Goal: Information Seeking & Learning: Learn about a topic

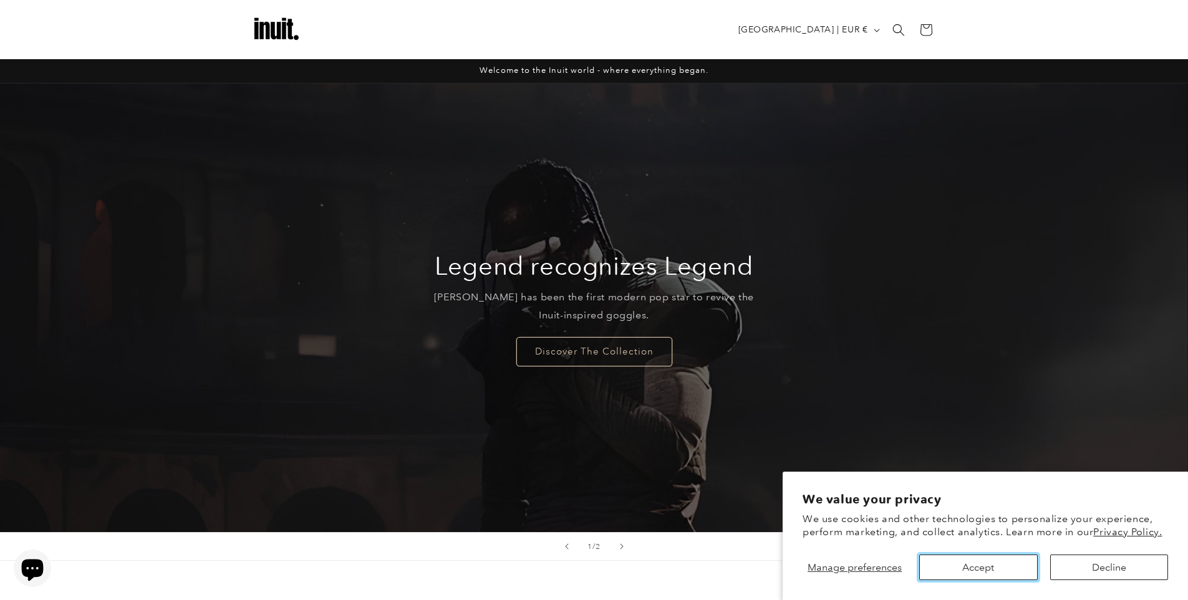
click at [1001, 569] on button "Accept" at bounding box center [978, 568] width 118 height 26
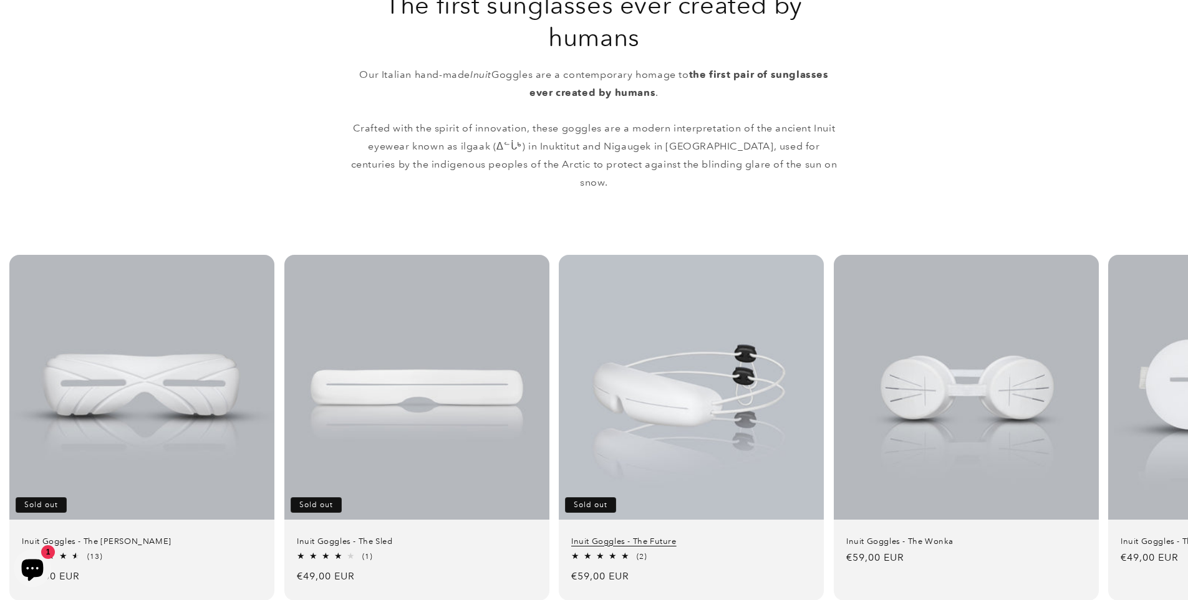
scroll to position [686, 0]
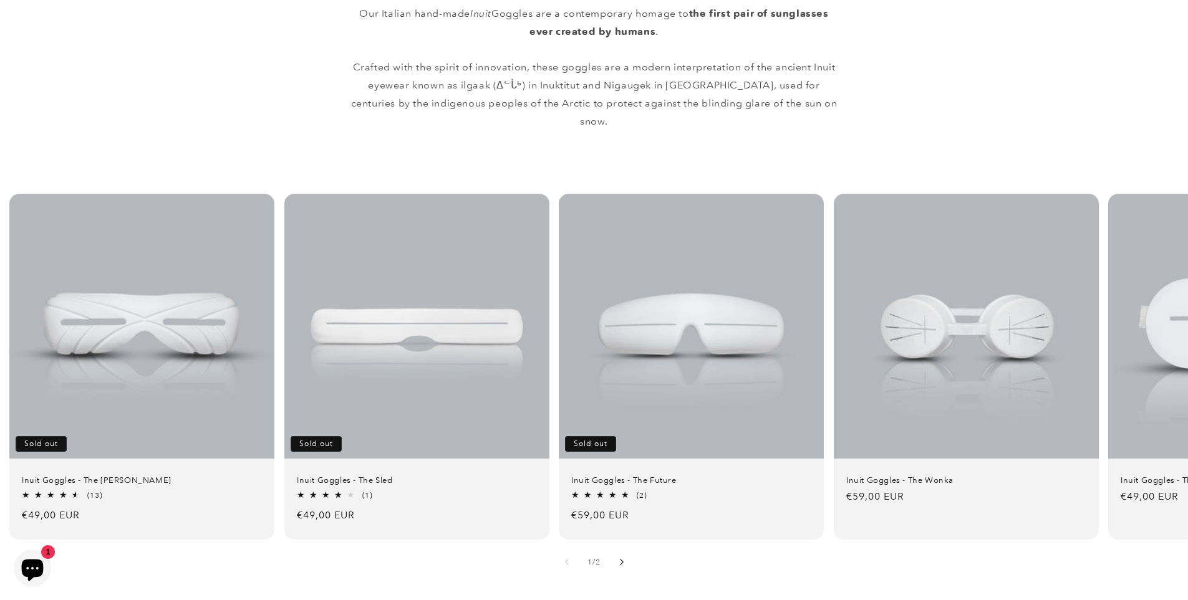
click at [622, 559] on icon "Slide right" at bounding box center [621, 562] width 4 height 7
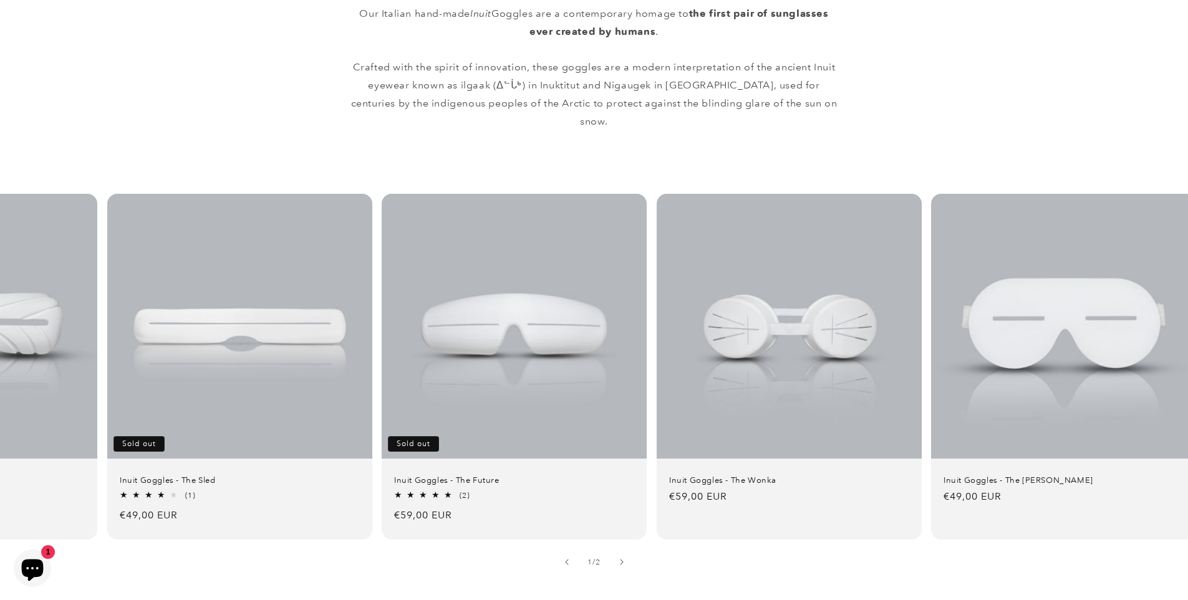
scroll to position [0, 195]
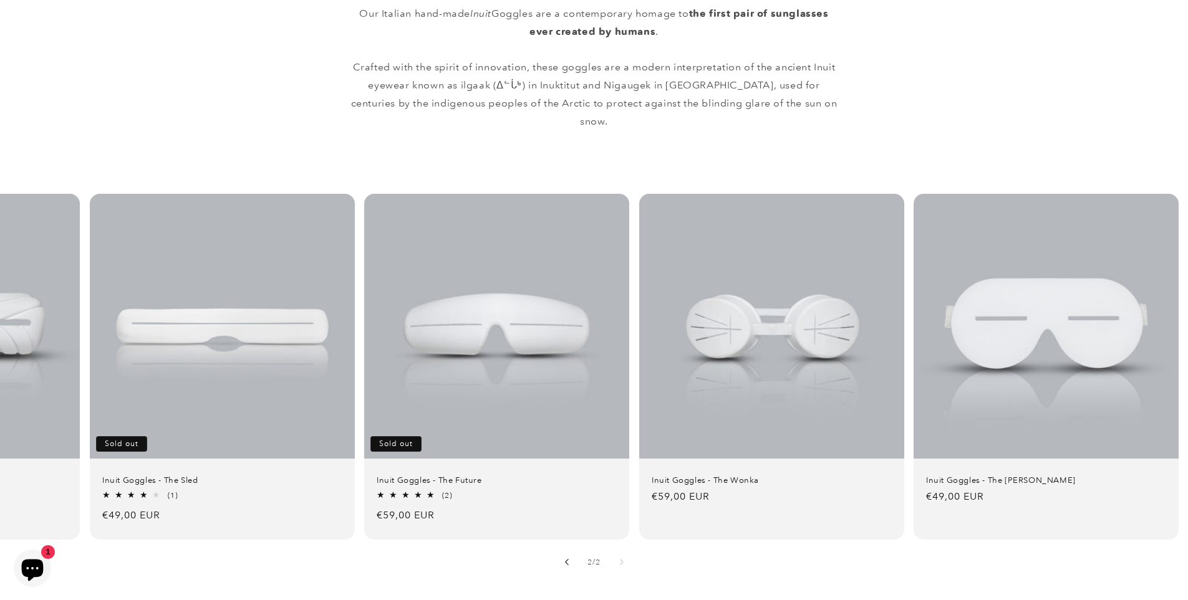
click at [566, 559] on icon "Slide left" at bounding box center [566, 562] width 4 height 7
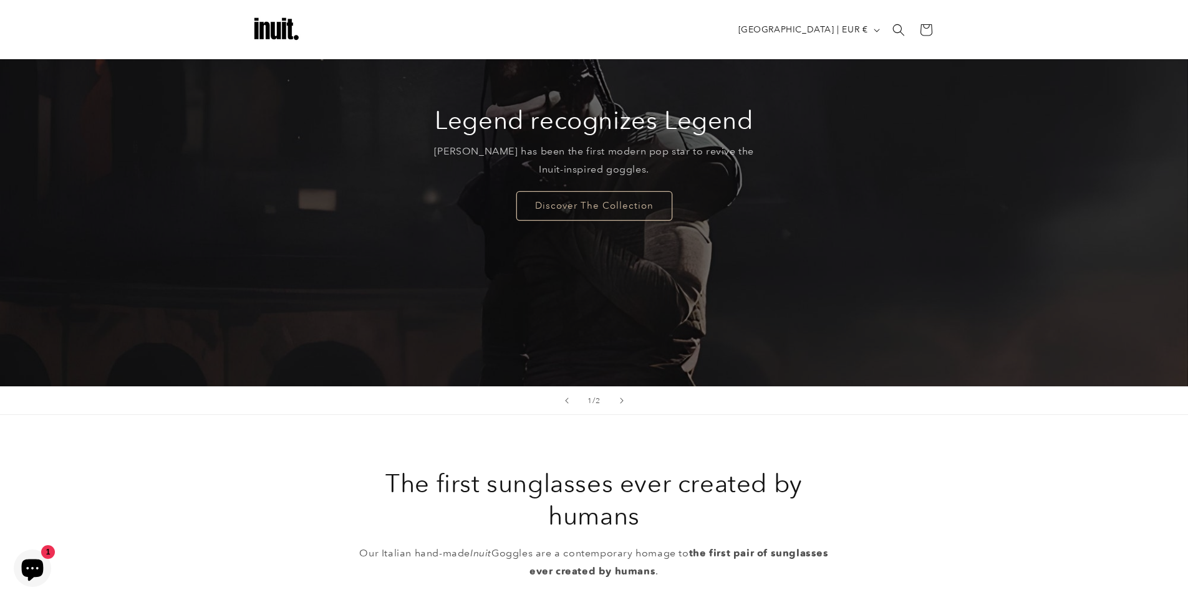
scroll to position [145, 0]
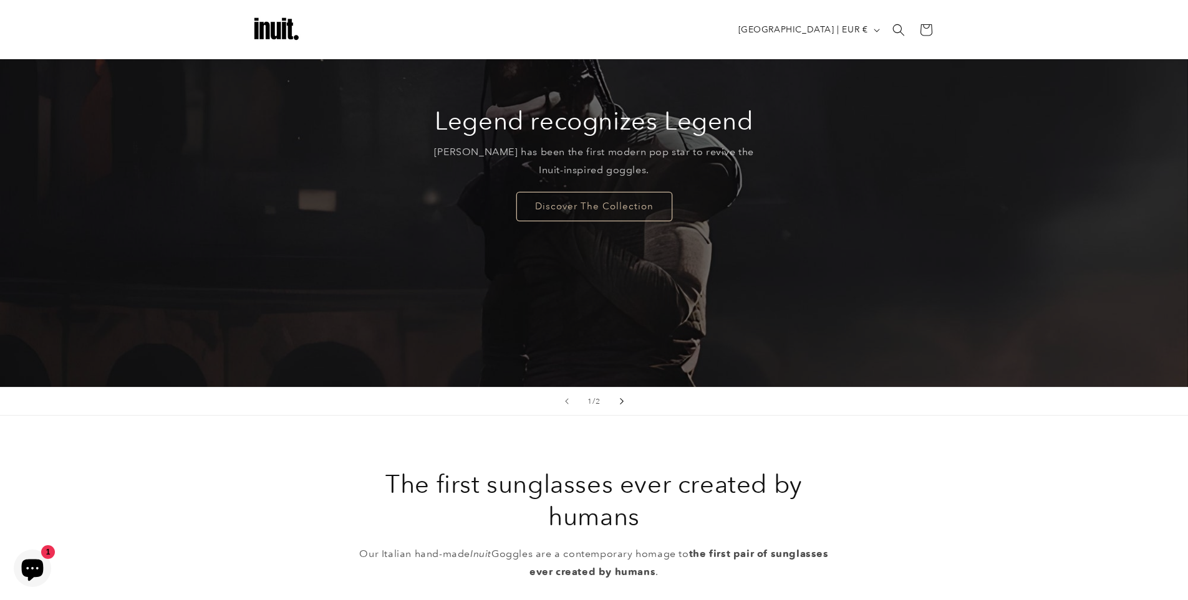
click at [621, 403] on icon "Next slide" at bounding box center [621, 401] width 4 height 7
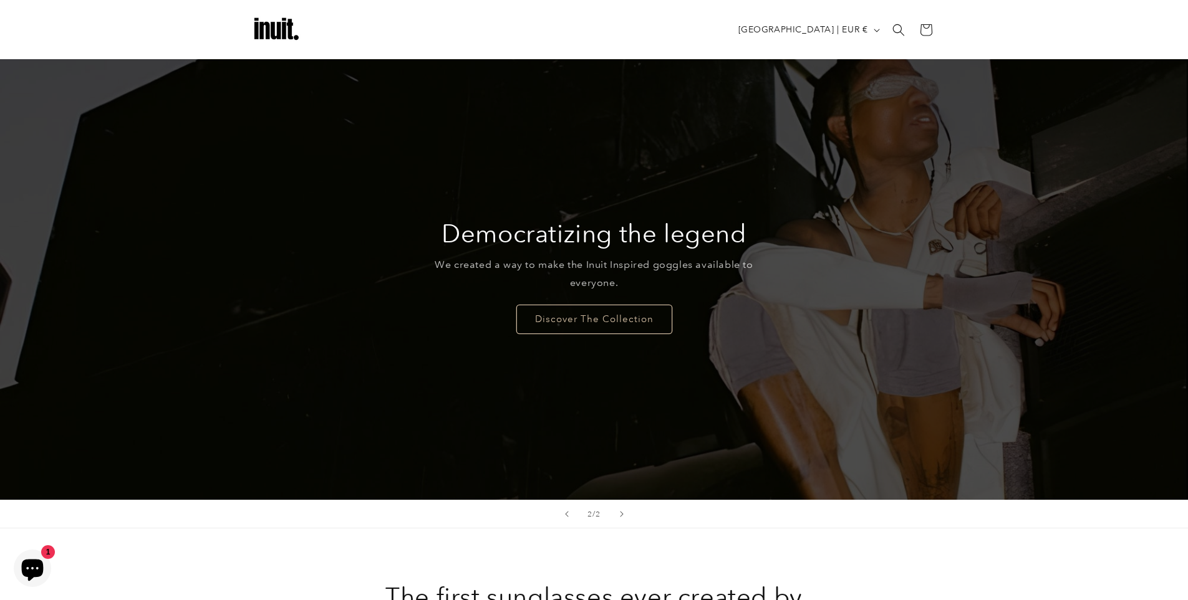
scroll to position [0, 0]
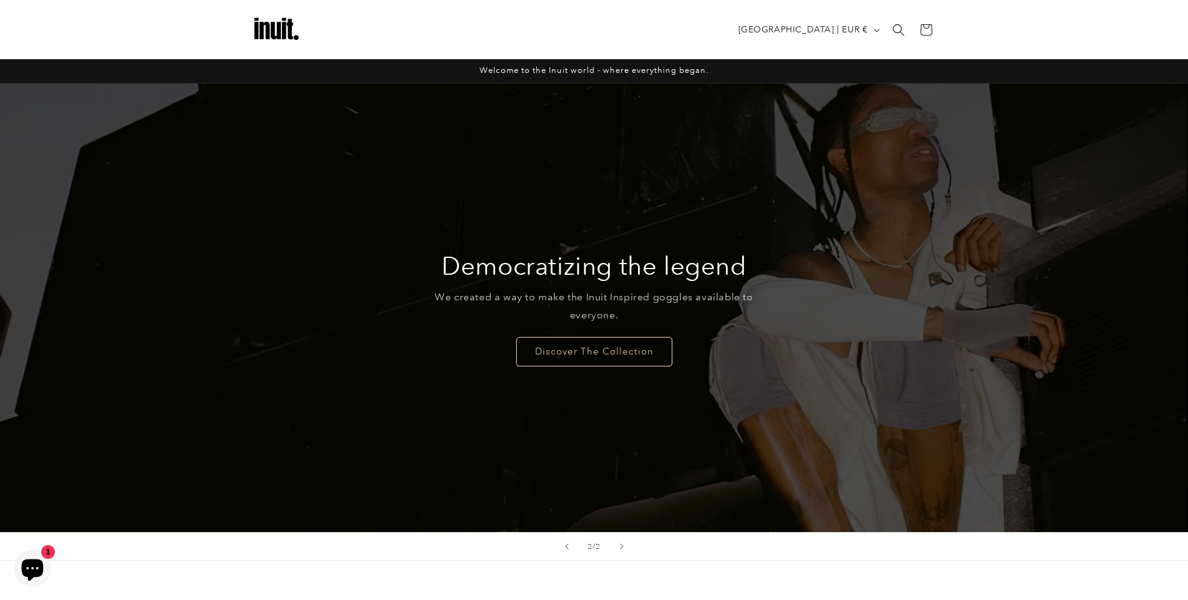
click at [621, 312] on p "We created a way to make the Inuit Inspired goggles available to everyone." at bounding box center [594, 307] width 340 height 36
click at [623, 345] on link "Discover The Collection" at bounding box center [594, 351] width 156 height 29
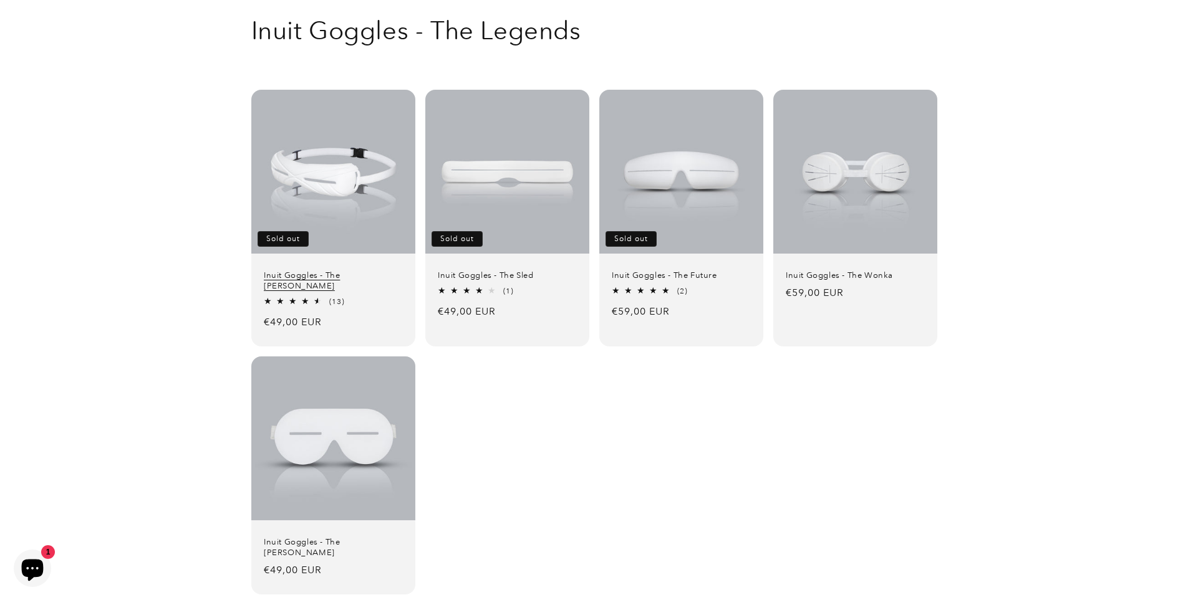
scroll to position [125, 0]
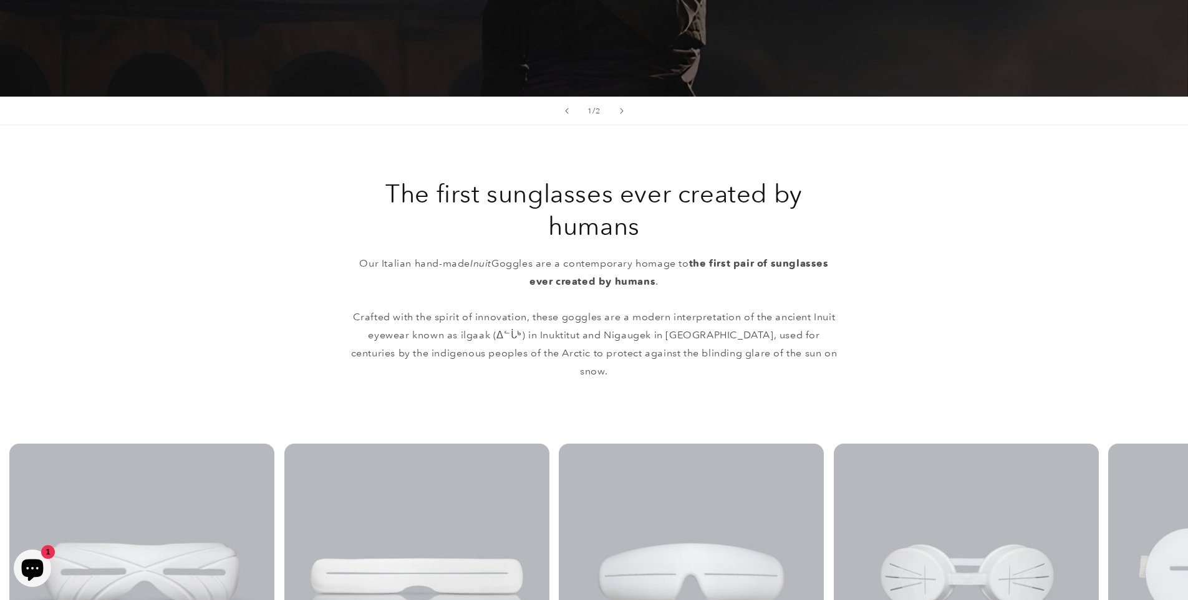
scroll to position [457, 0]
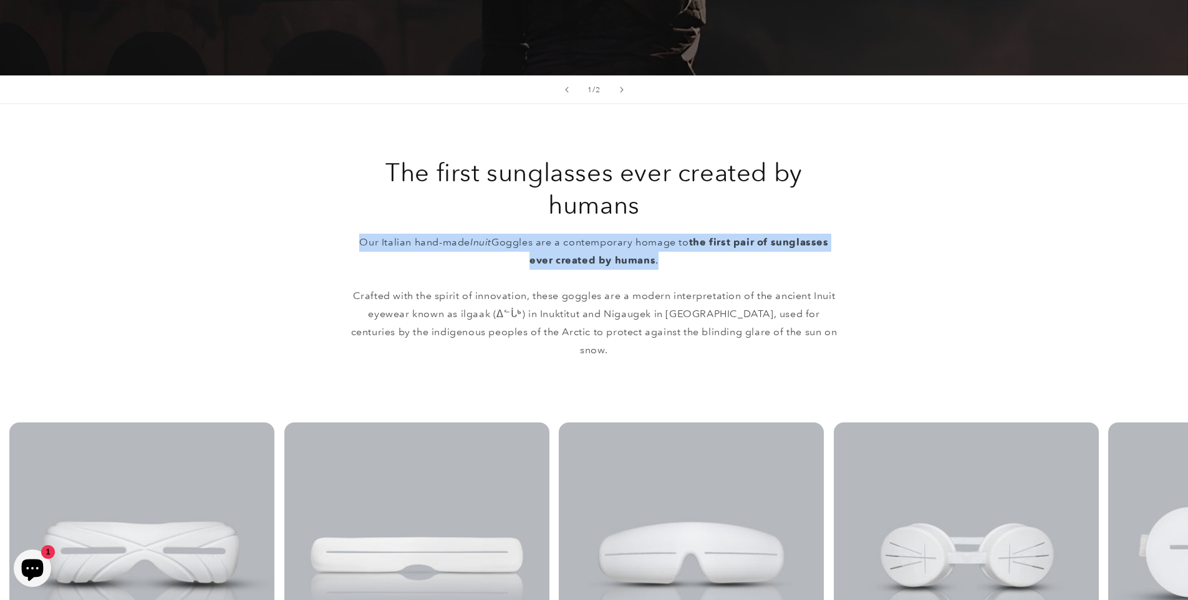
drag, startPoint x: 345, startPoint y: 242, endPoint x: 783, endPoint y: 276, distance: 439.0
click at [803, 271] on div "The first sunglasses ever created by humans Our Italian hand-made Inuit Goggles…" at bounding box center [594, 257] width 748 height 203
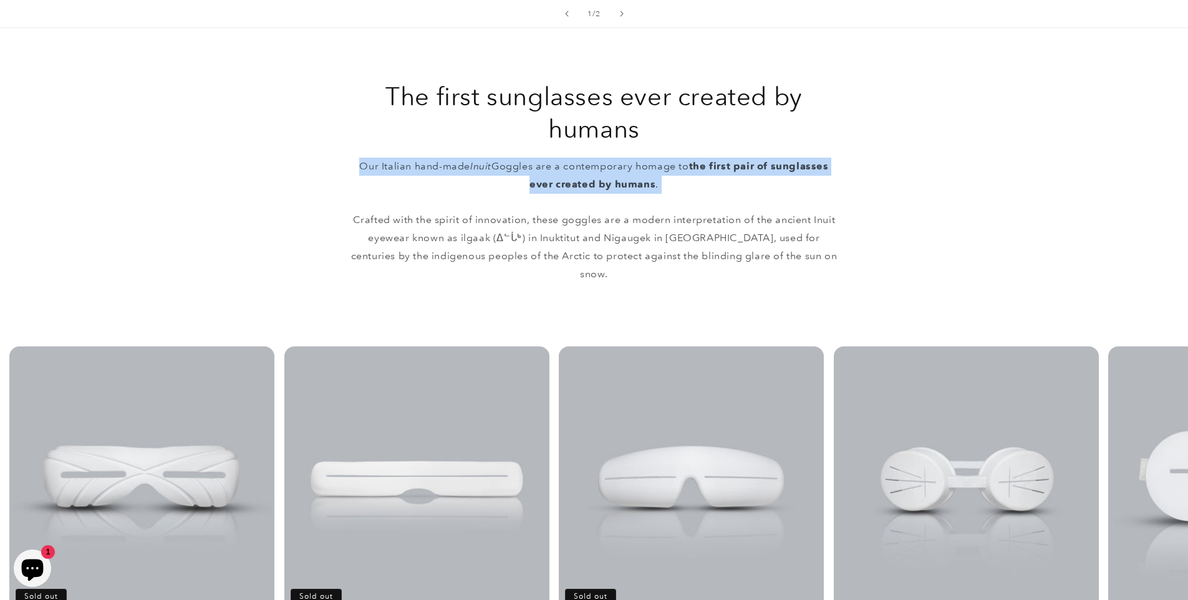
scroll to position [541, 0]
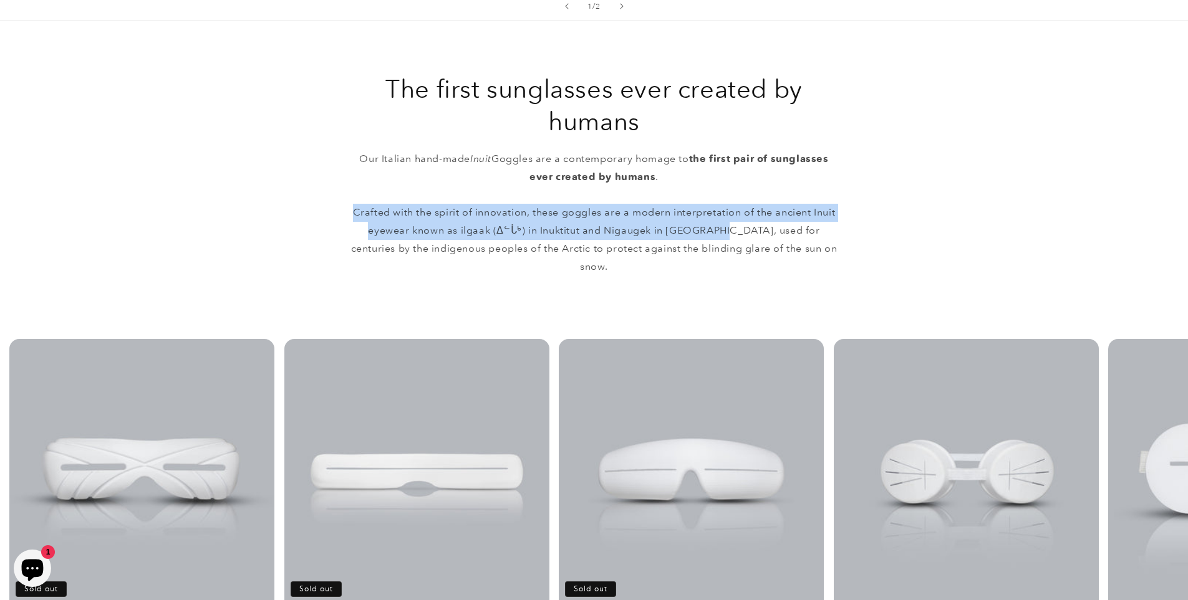
drag, startPoint x: 344, startPoint y: 208, endPoint x: 702, endPoint y: 238, distance: 359.8
click at [702, 238] on div "The first sunglasses ever created by humans Our Italian hand-made Inuit Goggles…" at bounding box center [594, 174] width 748 height 203
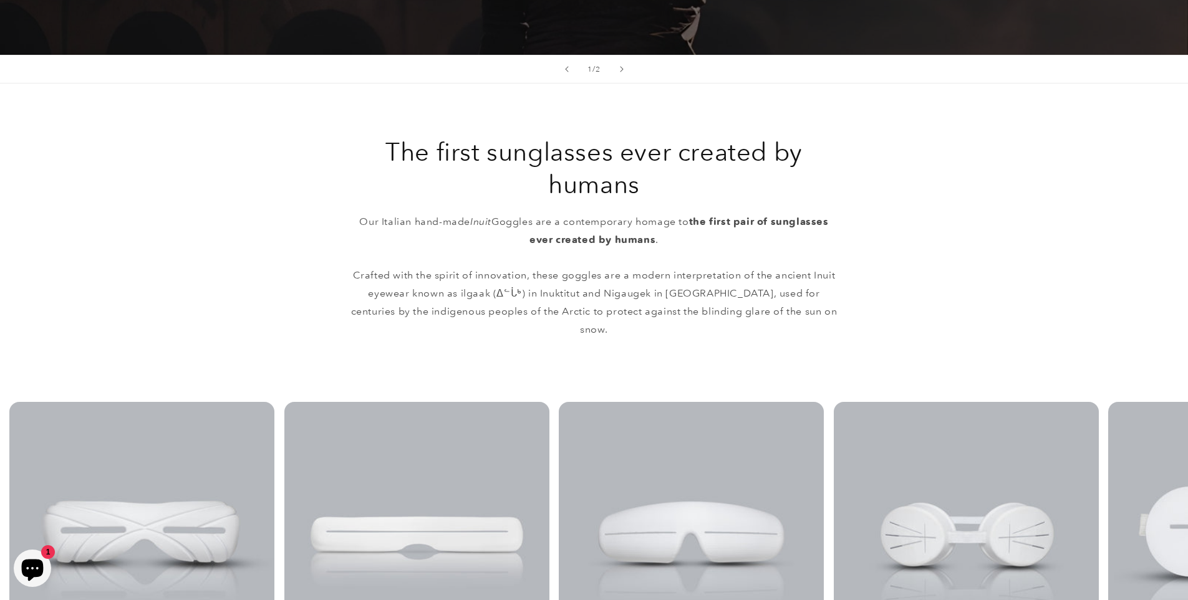
scroll to position [478, 0]
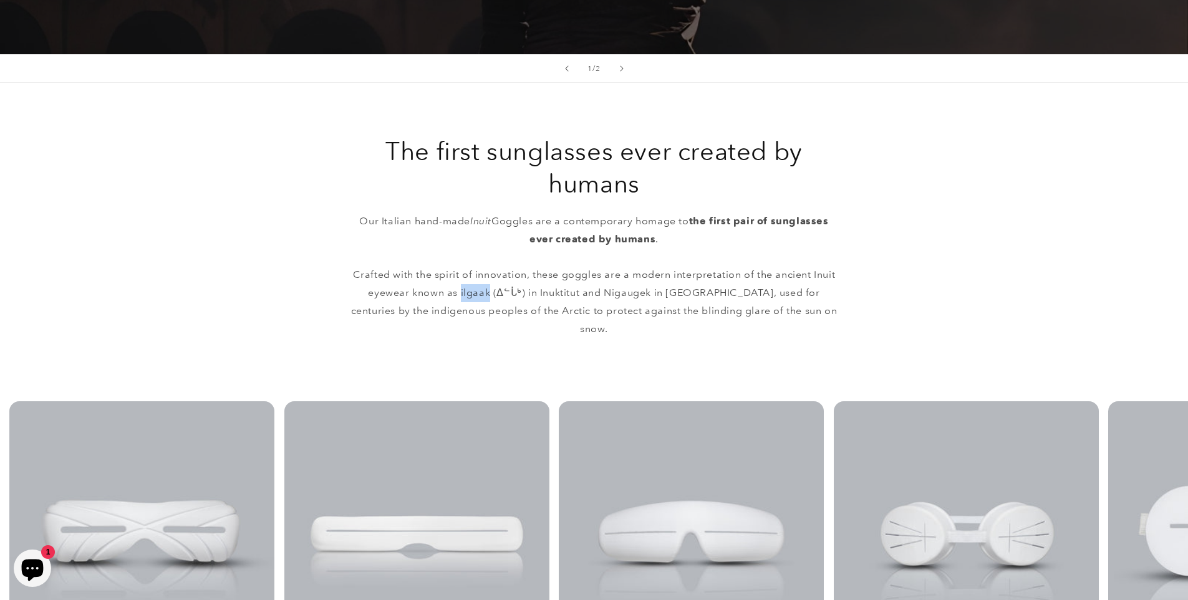
drag, startPoint x: 453, startPoint y: 296, endPoint x: 481, endPoint y: 300, distance: 28.9
click at [481, 300] on p "Our Italian hand-made Inuit Goggles are a contemporary homage to the first pair…" at bounding box center [594, 276] width 486 height 126
copy p "ilgaak"
